Goal: Information Seeking & Learning: Learn about a topic

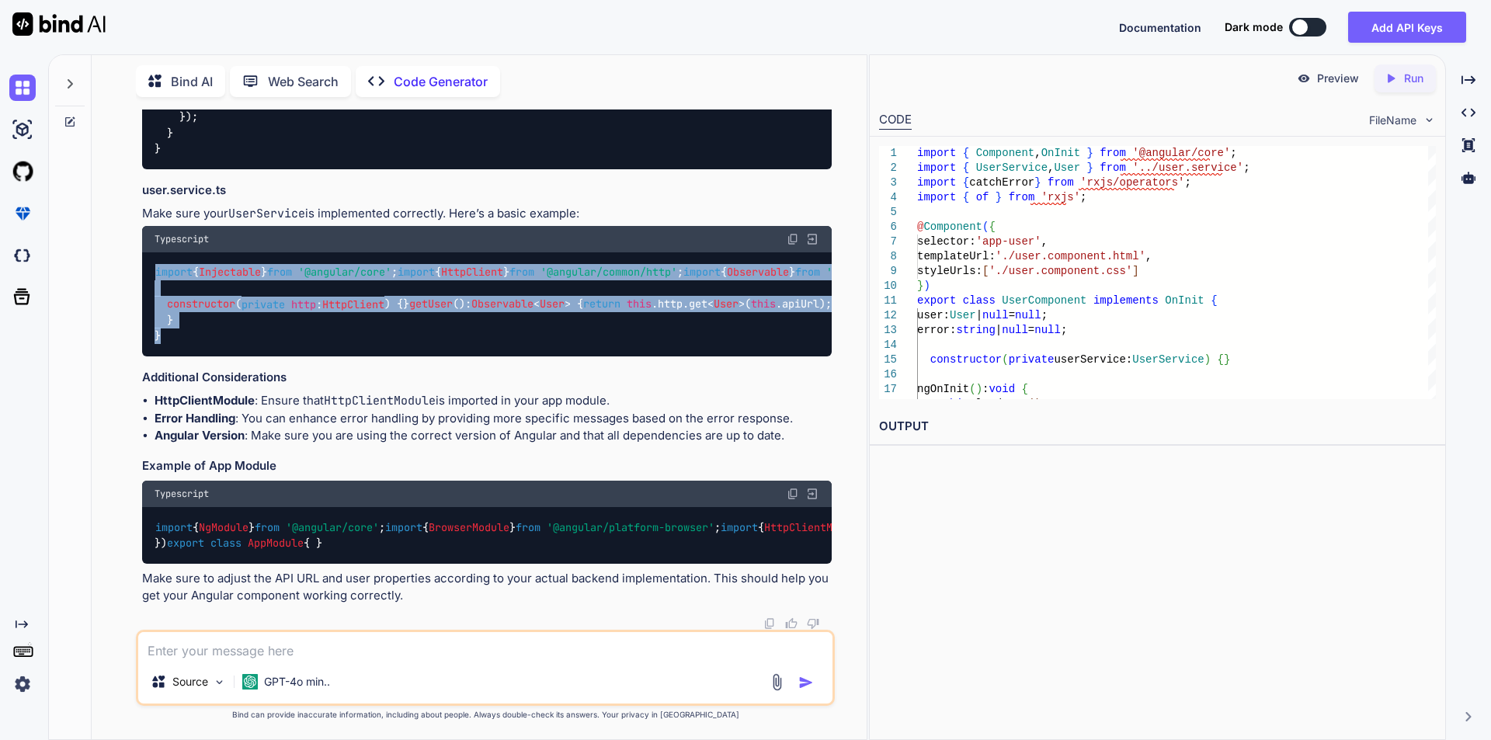
scroll to position [1448, 0]
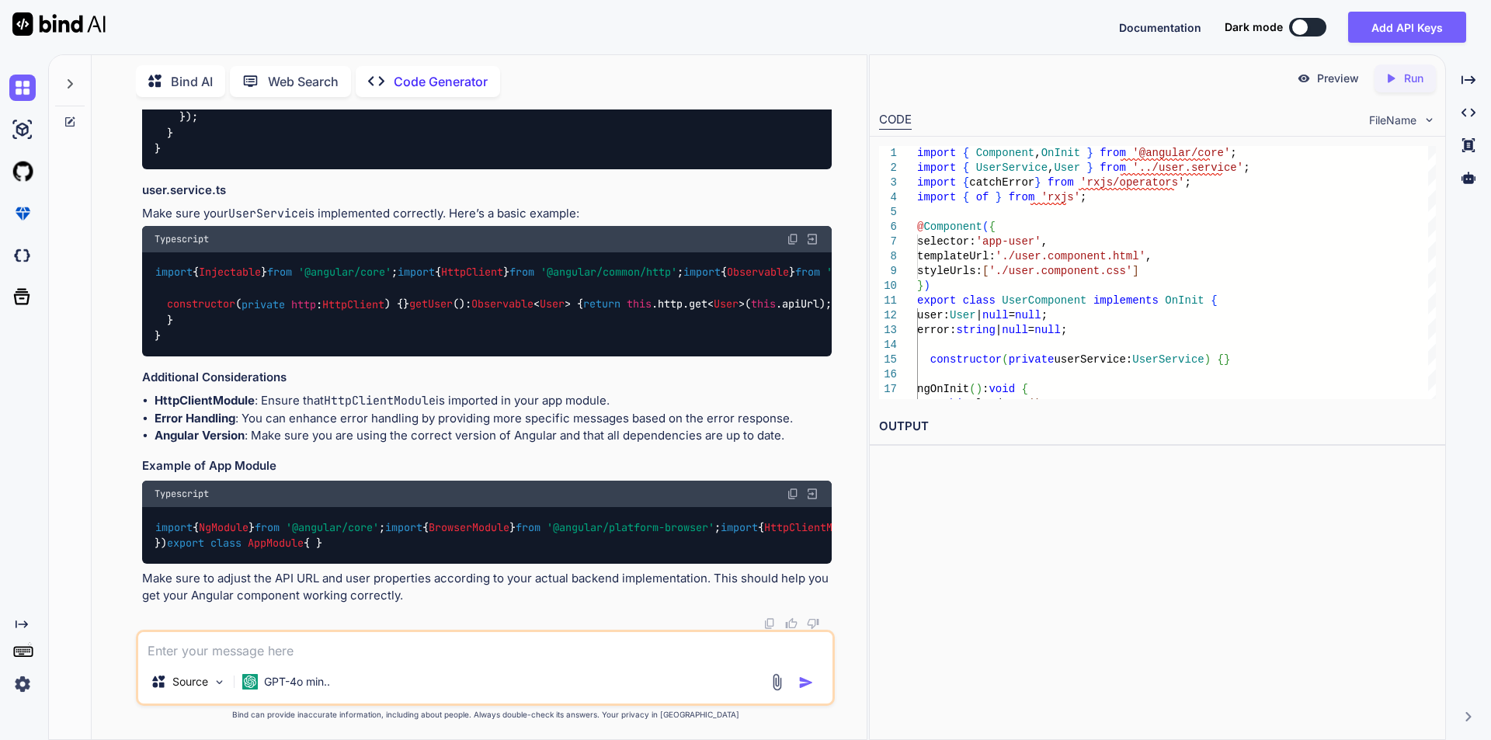
drag, startPoint x: 156, startPoint y: 322, endPoint x: 454, endPoint y: 322, distance: 298.2
click at [454, 507] on div "import { NgModule } from '@angular/core' ; import { BrowserModule } from '@angu…" at bounding box center [487, 535] width 690 height 57
drag, startPoint x: 244, startPoint y: 497, endPoint x: 311, endPoint y: 492, distance: 67.7
copy span "UserService"
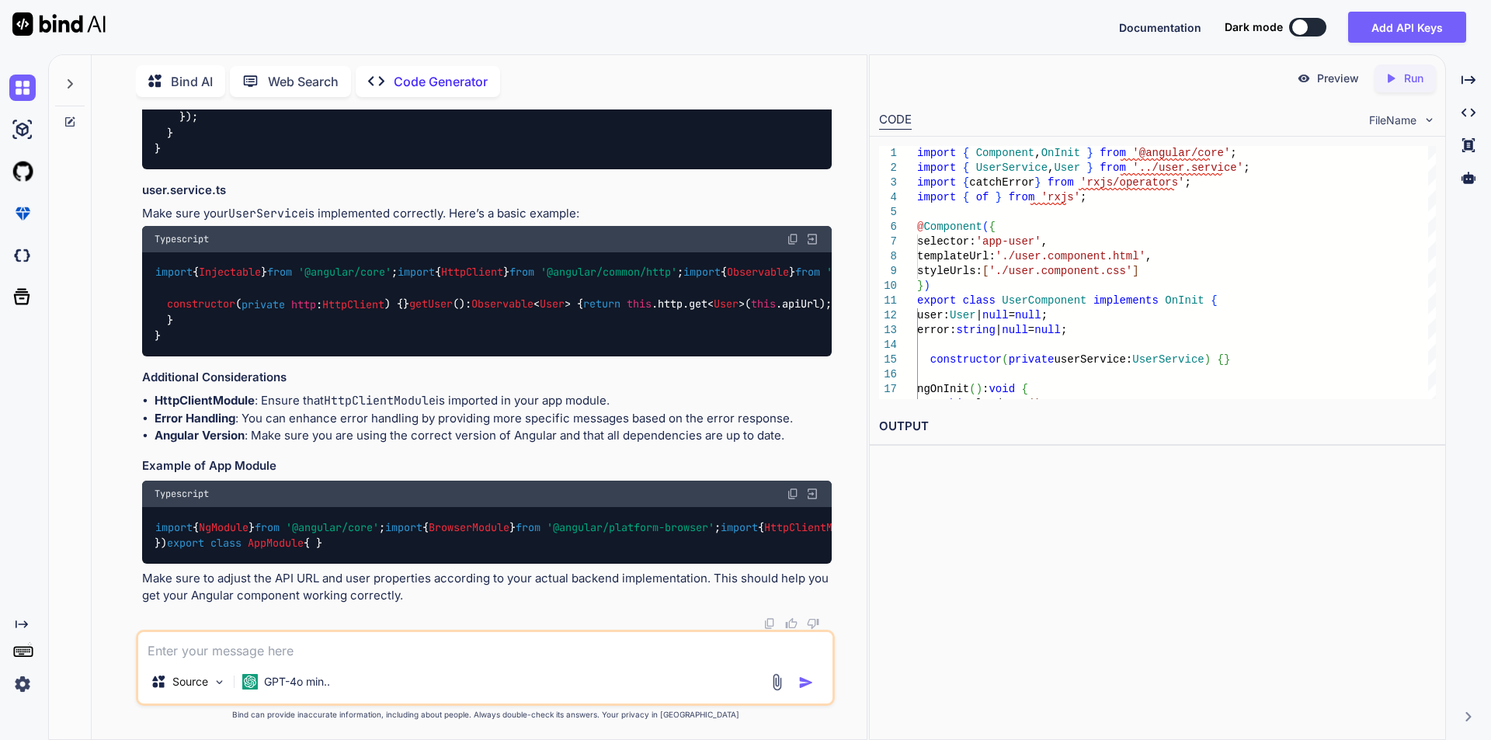
click at [416, 544] on div "import { NgModule } from '@angular/core' ; import { BrowserModule } from '@angu…" at bounding box center [487, 535] width 690 height 57
drag, startPoint x: 158, startPoint y: 243, endPoint x: 365, endPoint y: 543, distance: 364.4
click at [365, 543] on div "import { NgModule } from '@angular/core' ; import { BrowserModule } from '@angu…" at bounding box center [487, 535] width 690 height 57
copy code "import { NgModule } from '@angular/core' ; import { BrowserModule } from '@angu…"
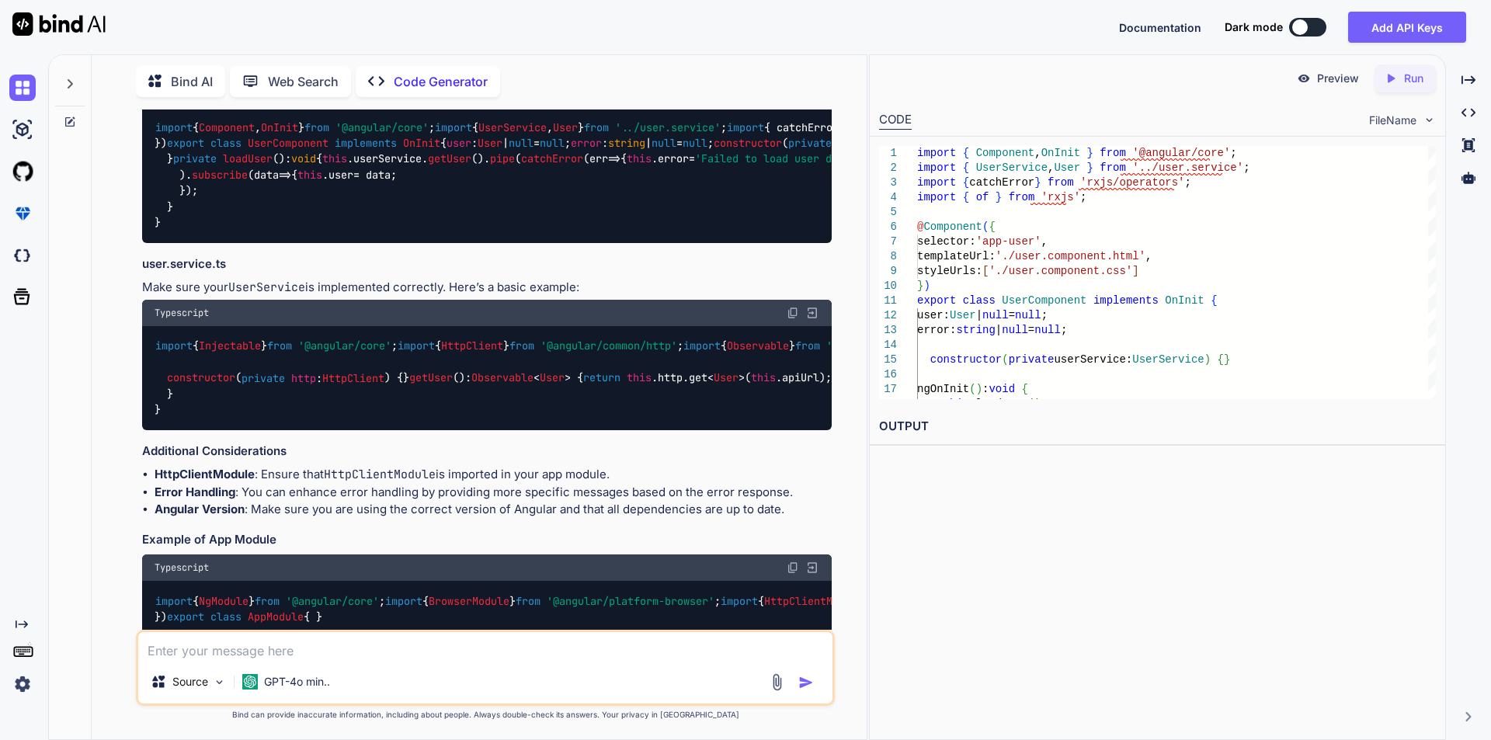
scroll to position [457, 0]
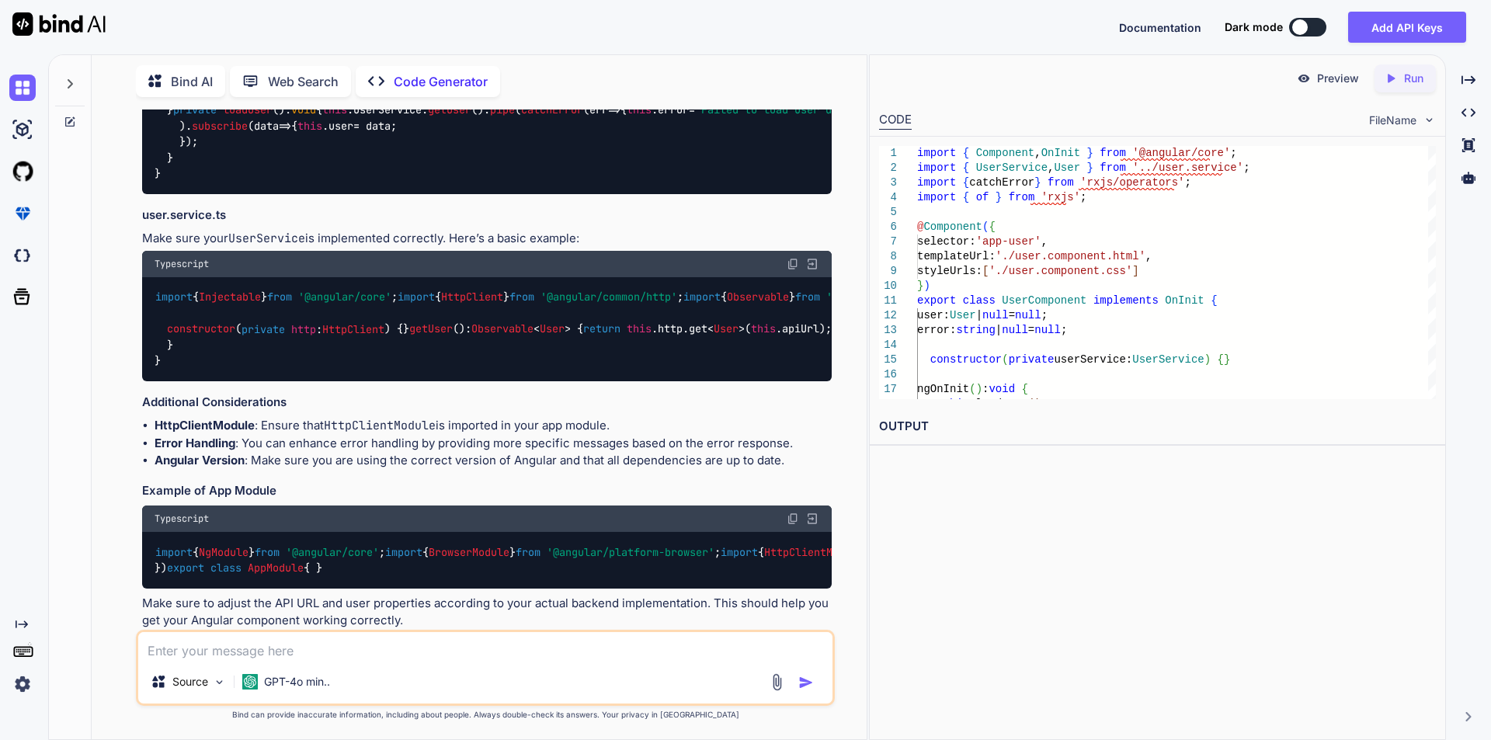
drag, startPoint x: 157, startPoint y: 224, endPoint x: 219, endPoint y: 571, distance: 351.8
click at [219, 194] on div "import { Component , OnInit } from '@angular/core' ; import { UserService , Use…" at bounding box center [487, 126] width 690 height 136
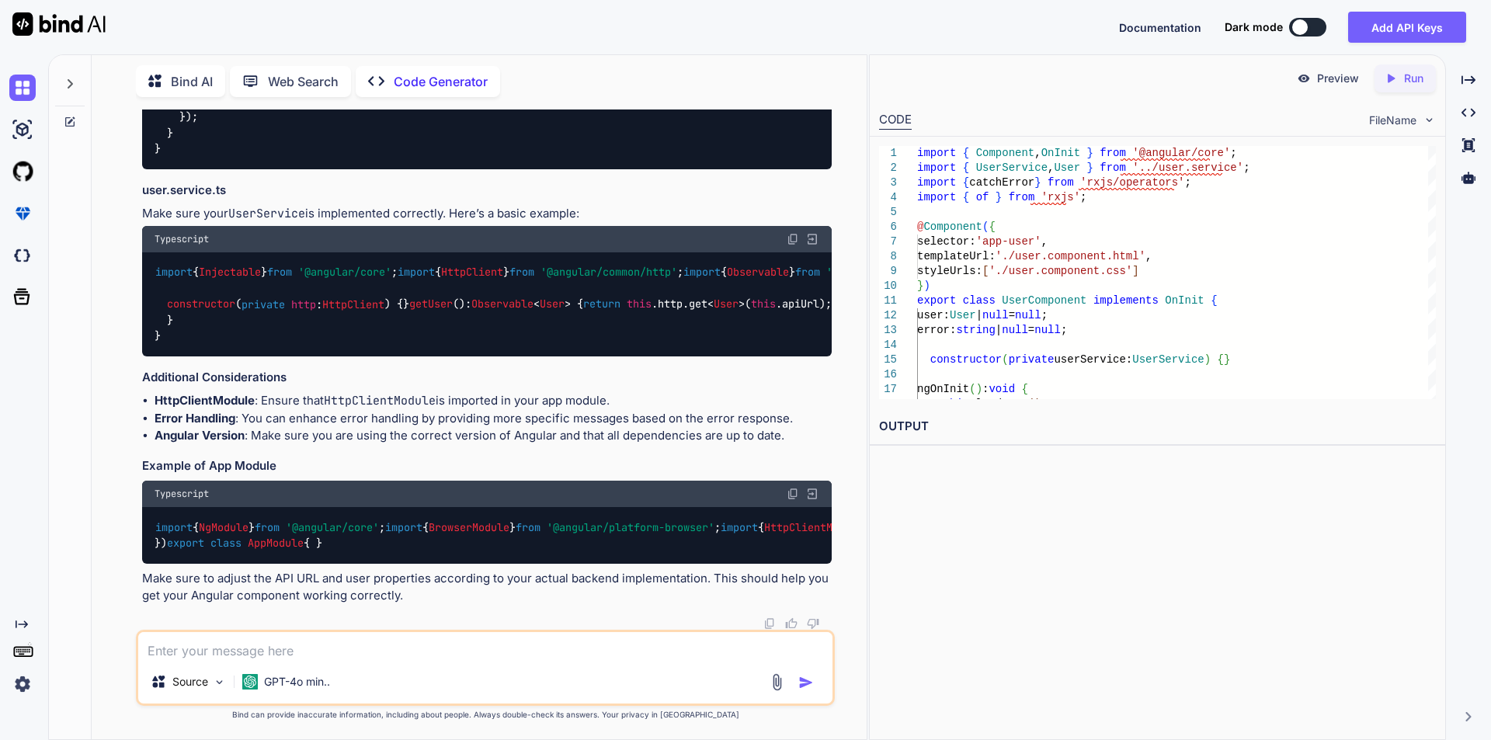
scroll to position [535, 0]
copy code "import { Component , OnInit } from '@angular/core' ; import { UserService , Use…"
click at [556, 169] on div "import { Component , OnInit } from '@angular/core' ; import { UserService , Use…" at bounding box center [487, 101] width 690 height 136
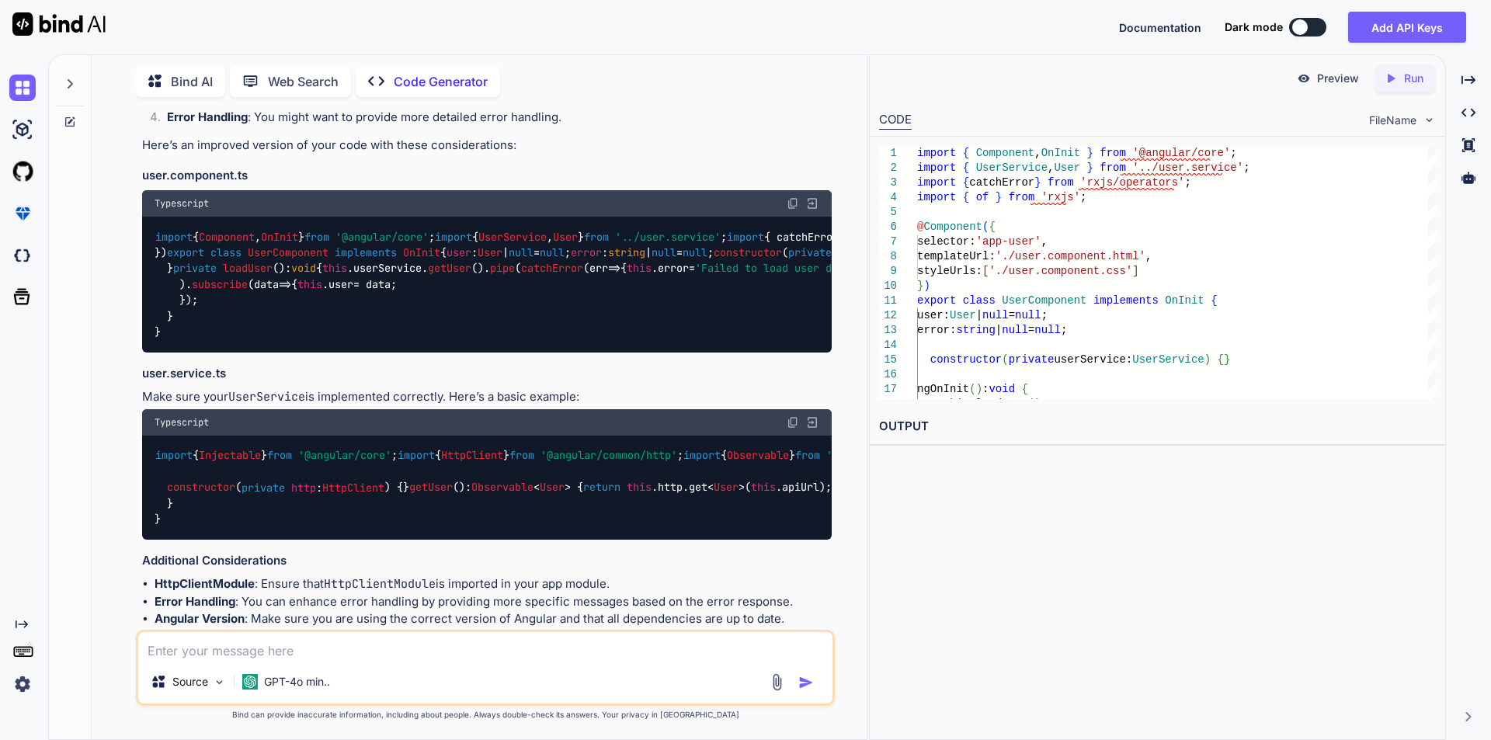
scroll to position [311, 0]
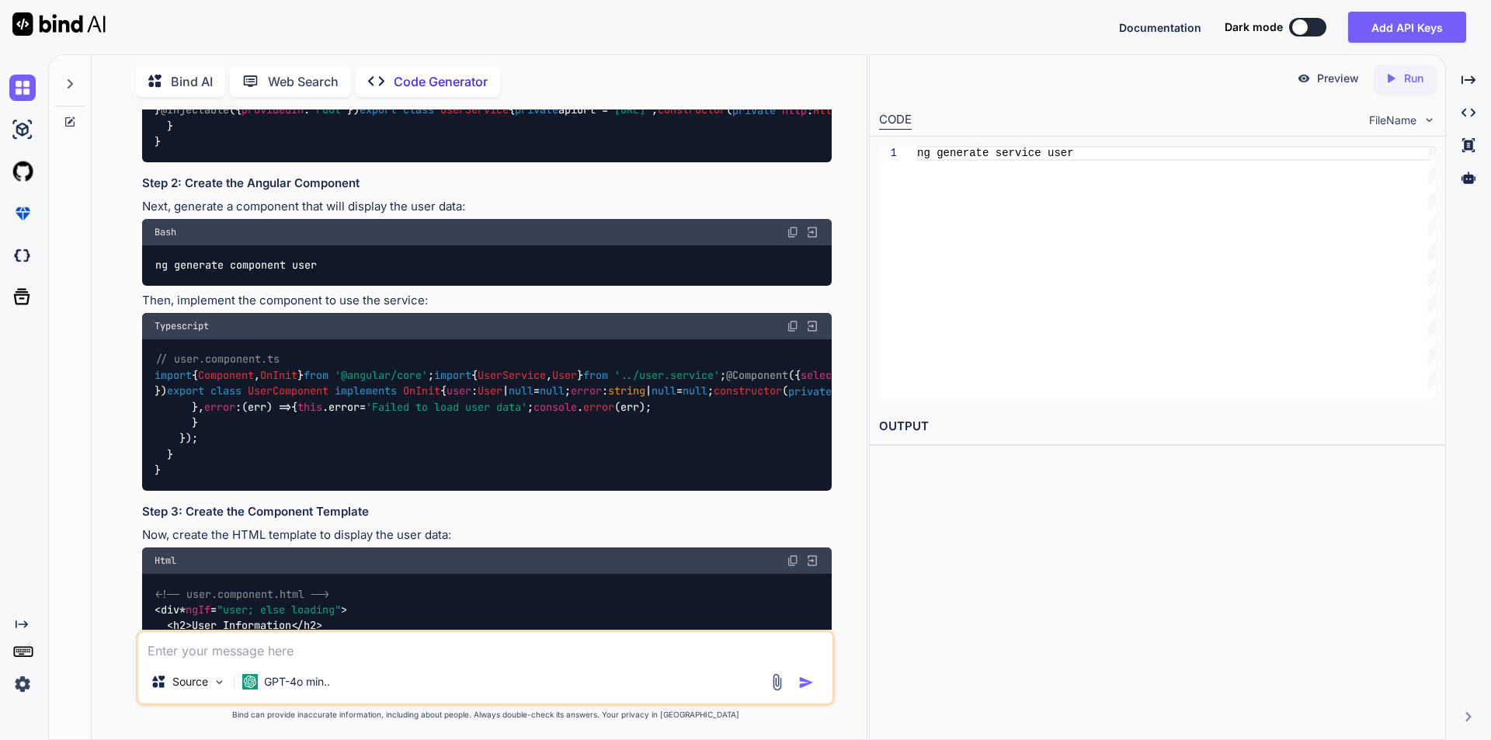
scroll to position [438, 0]
